Goal: Information Seeking & Learning: Check status

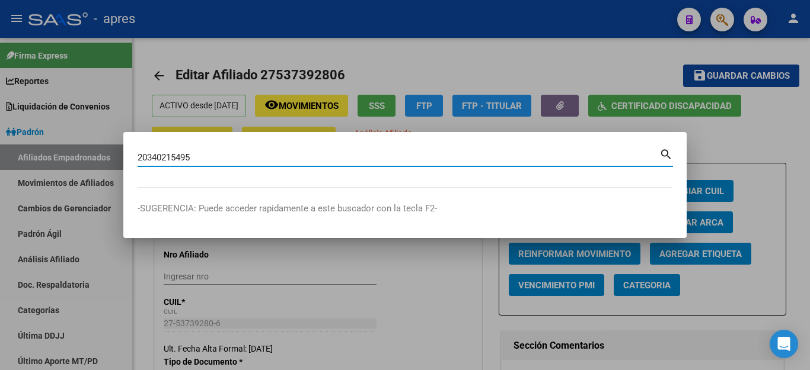
scroll to position [258, 0]
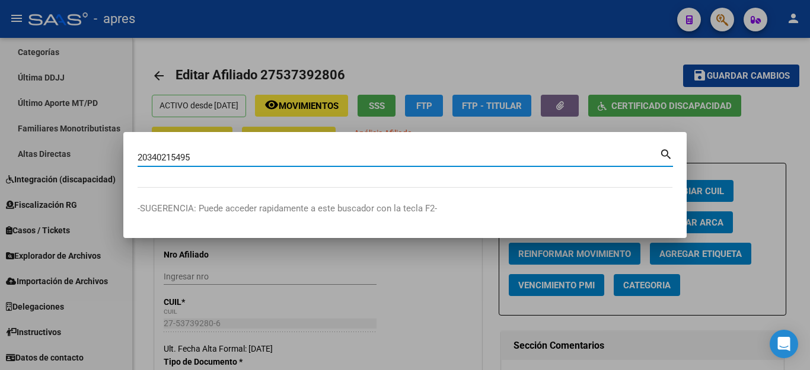
type input "20340215495"
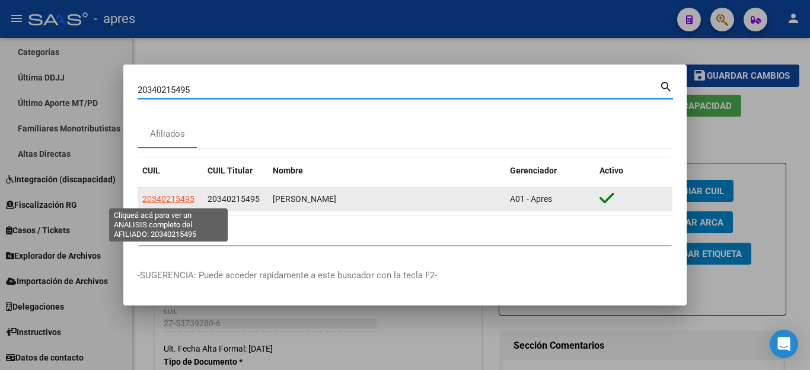
click at [176, 200] on span "20340215495" at bounding box center [168, 198] width 52 height 9
type textarea "20340215495"
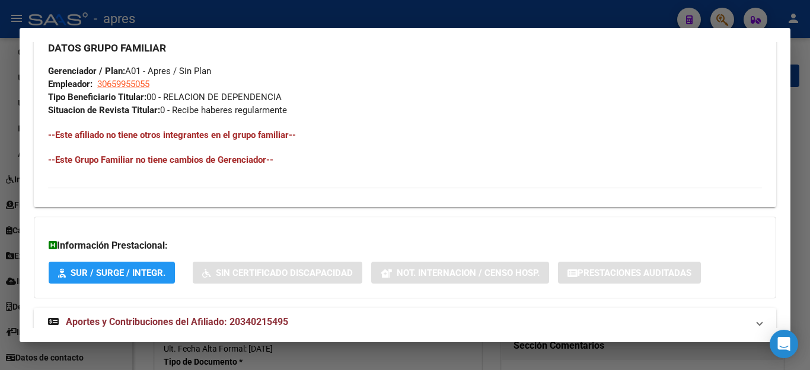
scroll to position [614, 0]
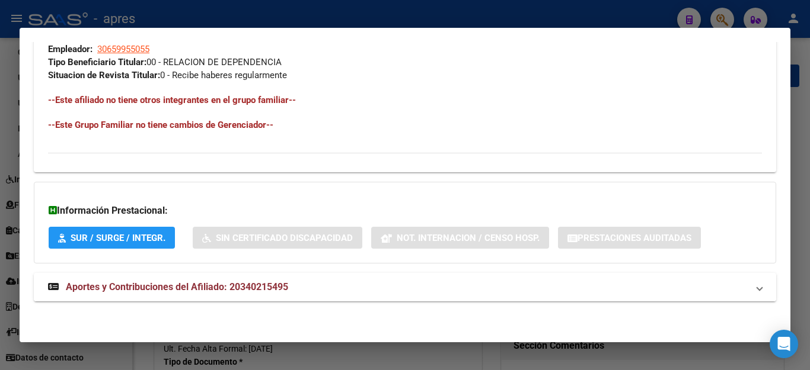
click at [228, 287] on span "Aportes y Contribuciones del Afiliado: 20340215495" at bounding box center [177, 287] width 222 height 11
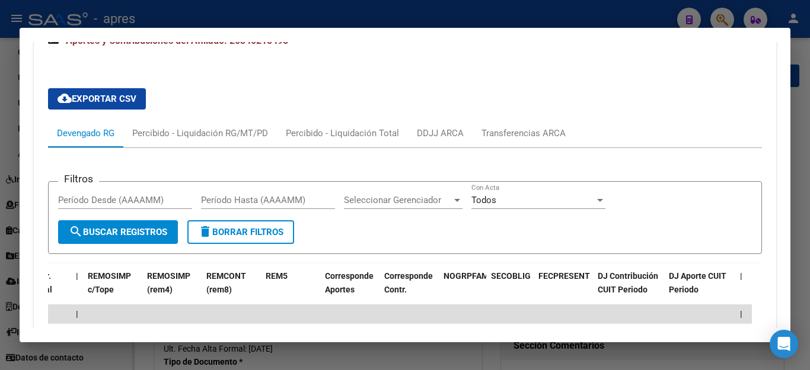
scroll to position [784, 0]
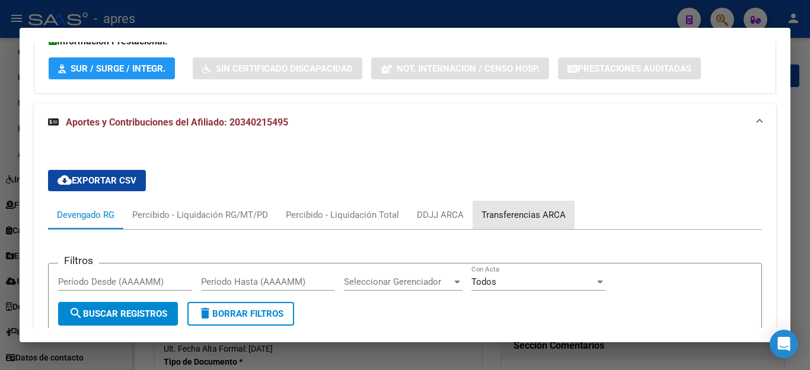
click at [528, 212] on div "Transferencias ARCA" at bounding box center [523, 215] width 84 height 13
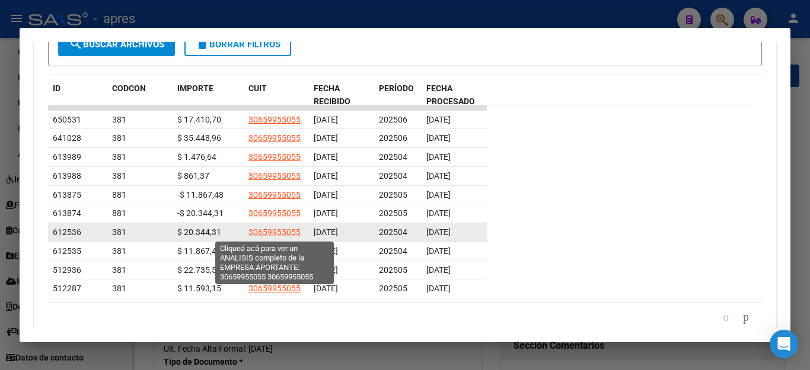
scroll to position [964, 0]
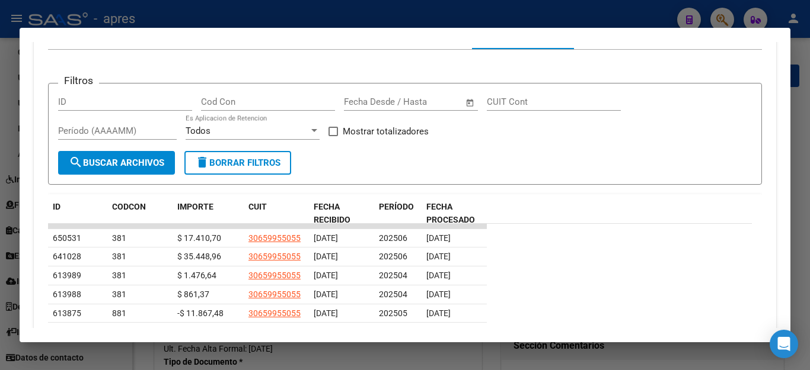
click at [539, 352] on div at bounding box center [405, 185] width 810 height 370
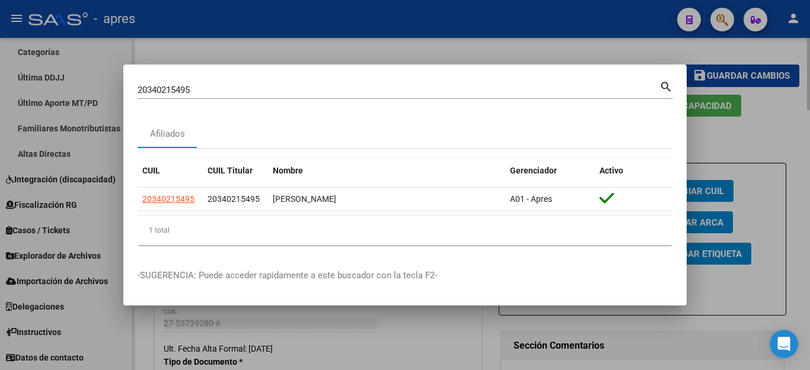
click at [654, 357] on div at bounding box center [405, 185] width 810 height 370
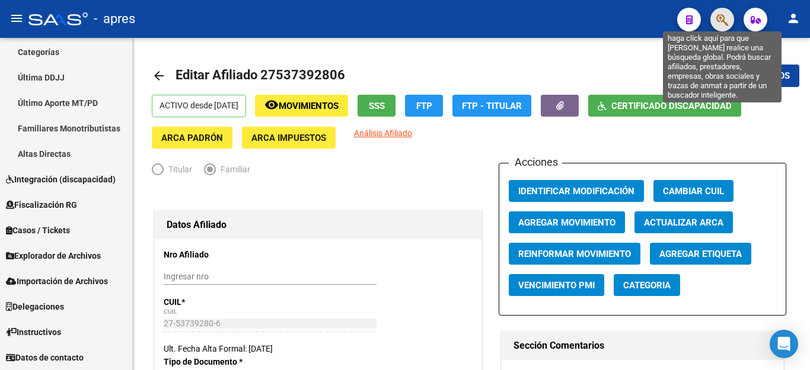
click at [722, 16] on icon "button" at bounding box center [722, 20] width 12 height 14
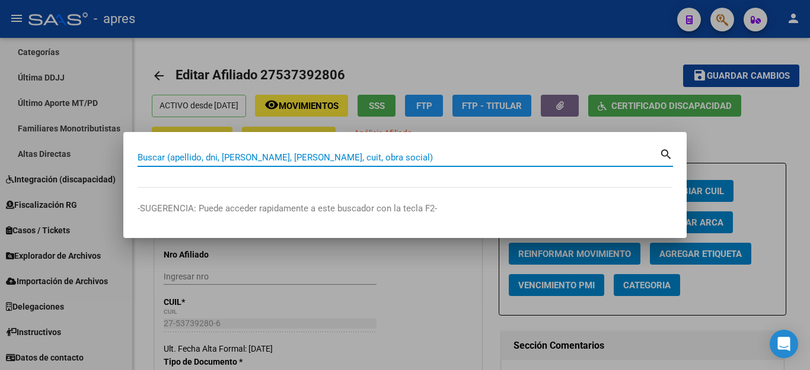
paste input "27543469713"
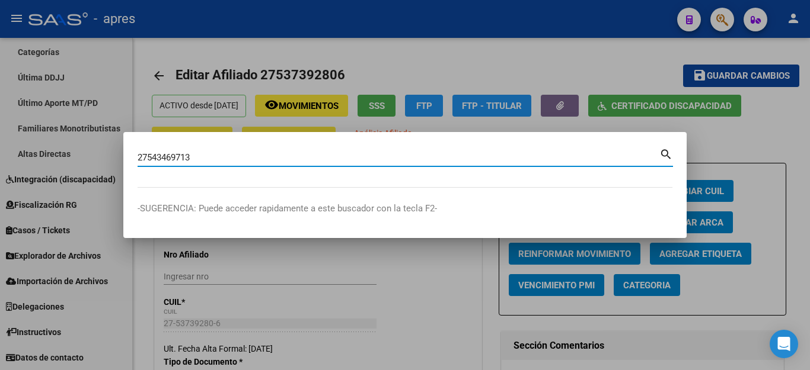
type input "27543469713"
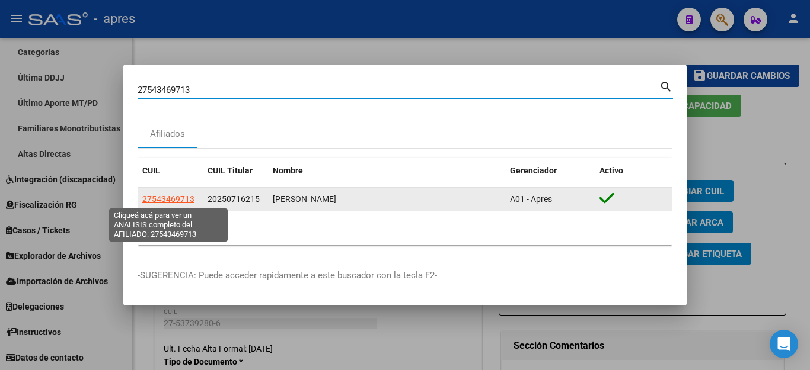
click at [168, 202] on span "27543469713" at bounding box center [168, 198] width 52 height 9
type textarea "27543469713"
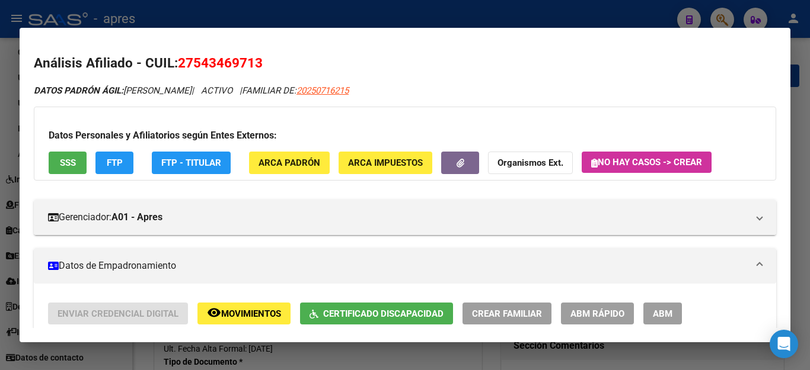
click at [123, 165] on button "FTP" at bounding box center [114, 163] width 38 height 22
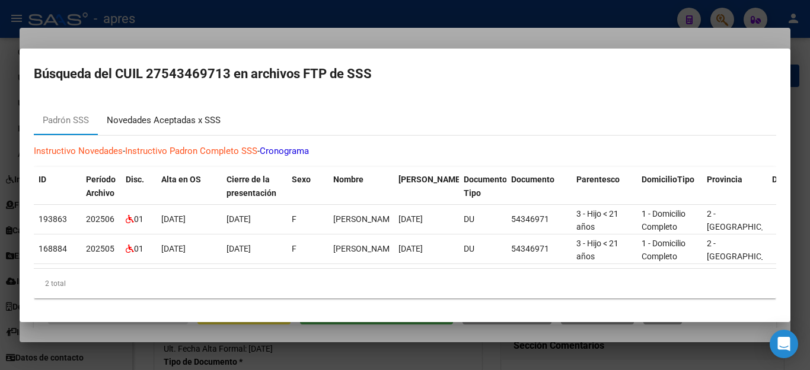
click at [149, 114] on div "Novedades Aceptadas x SSS" at bounding box center [164, 121] width 114 height 14
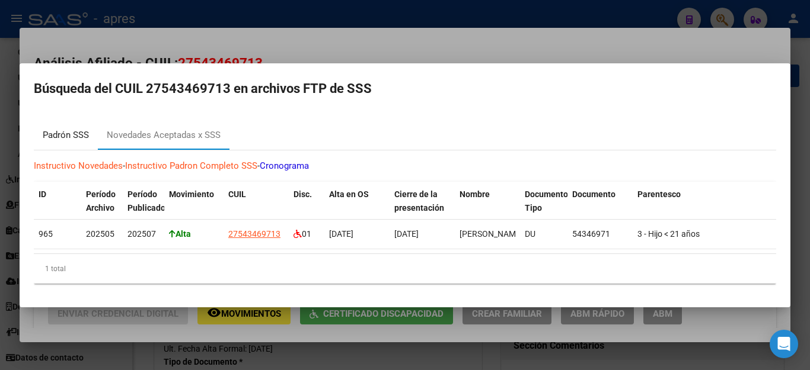
click at [63, 129] on div "Padrón SSS" at bounding box center [66, 136] width 46 height 14
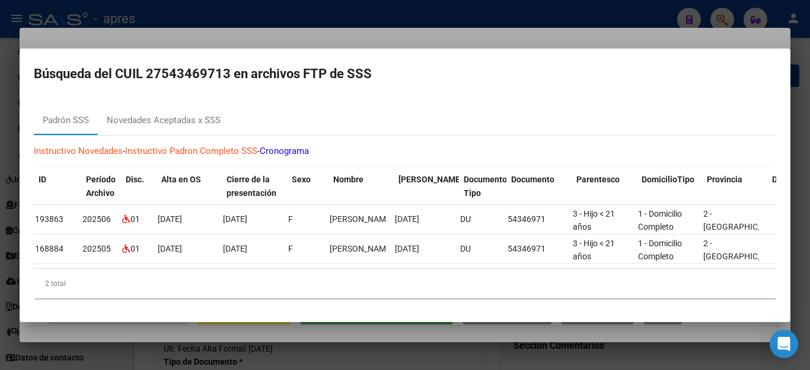
scroll to position [0, 0]
click at [139, 114] on div "Novedades Aceptadas x SSS" at bounding box center [164, 121] width 114 height 14
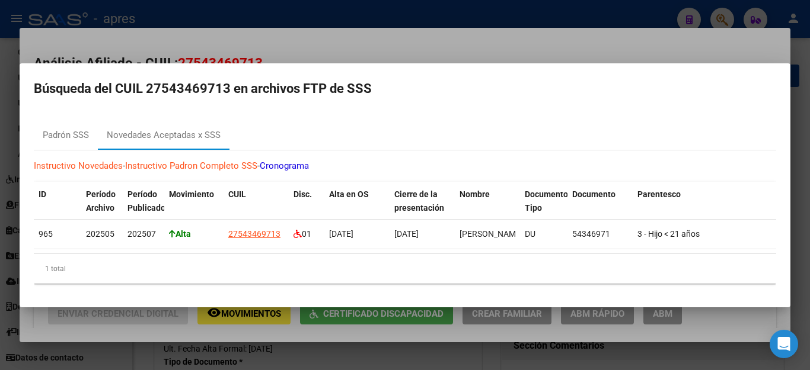
click at [481, 357] on div at bounding box center [405, 185] width 810 height 370
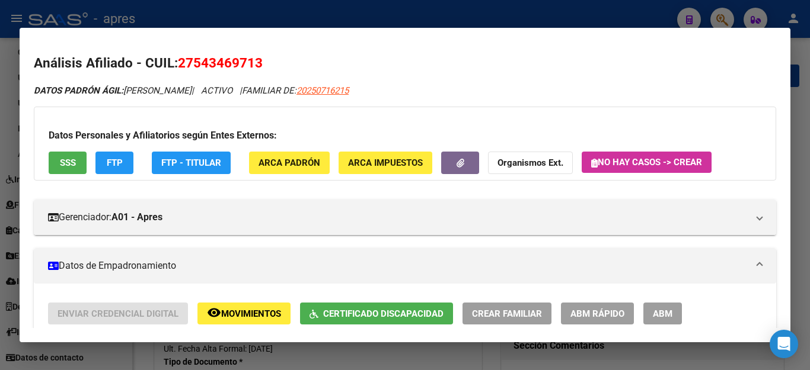
click at [480, 350] on div at bounding box center [405, 185] width 810 height 370
